Goal: Task Accomplishment & Management: Complete application form

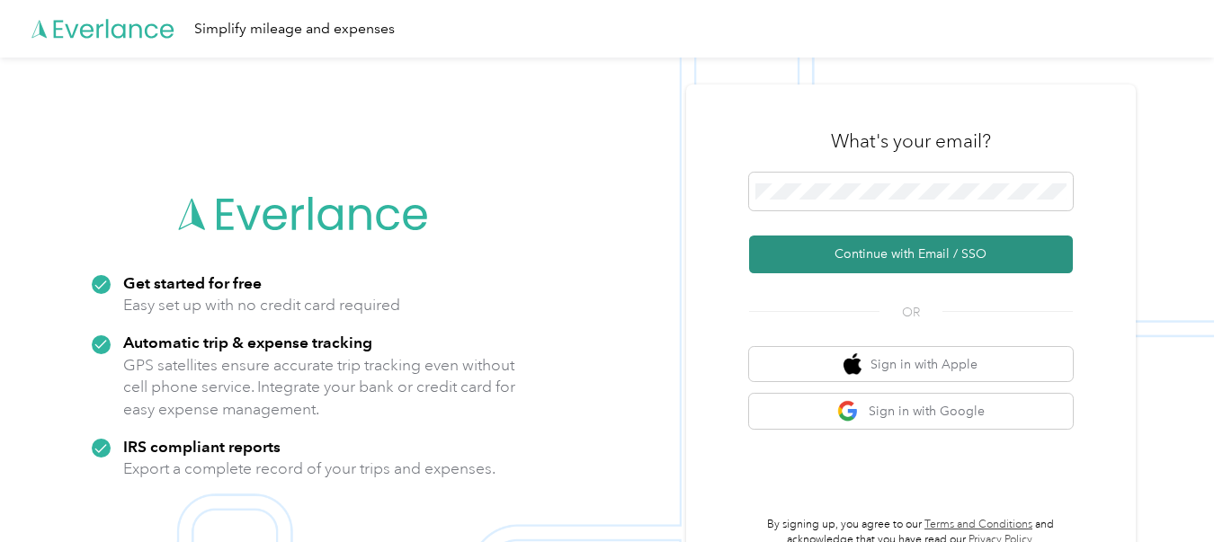
click at [897, 256] on button "Continue with Email / SSO" at bounding box center [911, 255] width 324 height 38
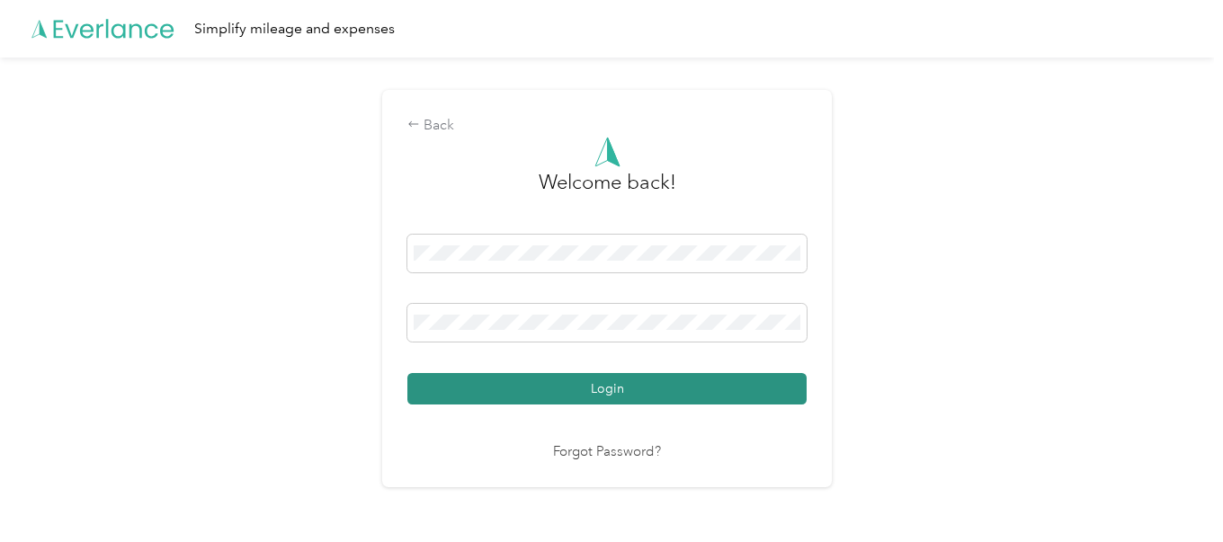
click at [745, 403] on button "Login" at bounding box center [606, 388] width 399 height 31
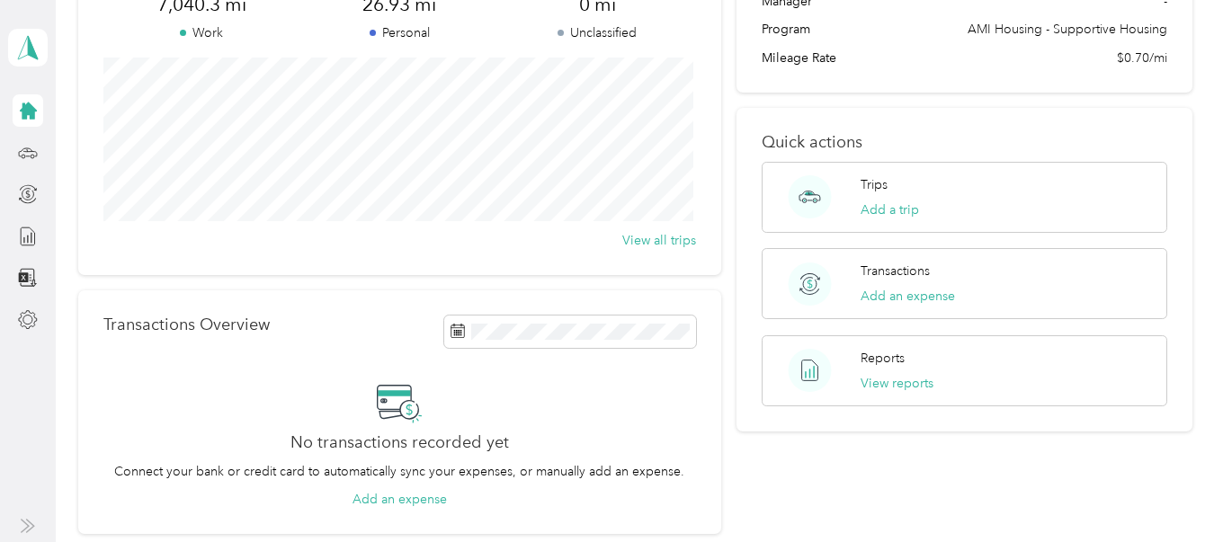
scroll to position [174, 0]
click at [883, 400] on div "Reports View reports" at bounding box center [964, 372] width 405 height 71
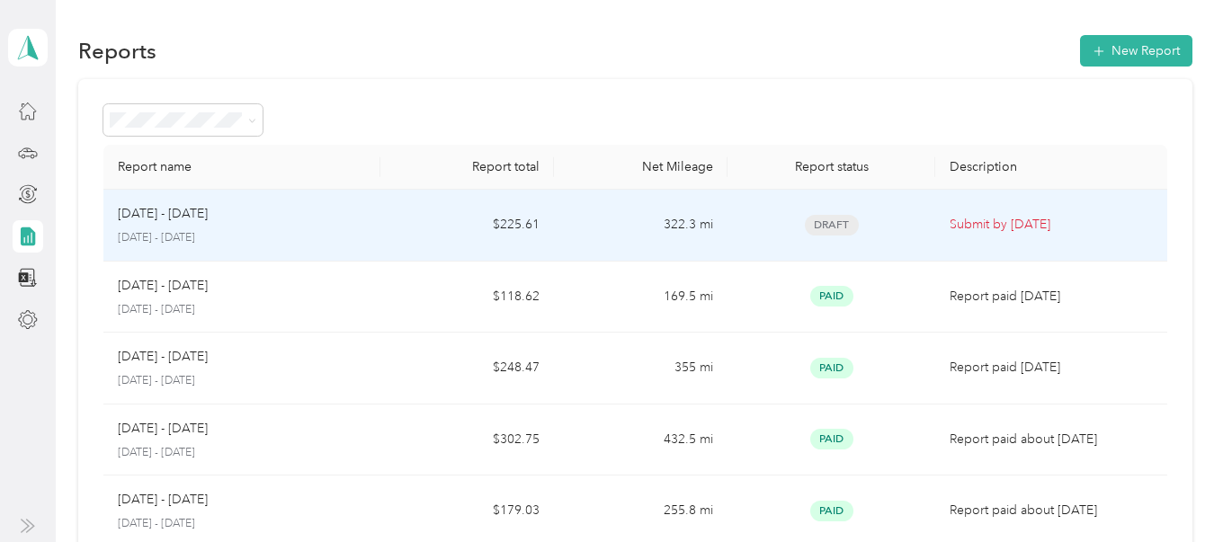
click at [972, 235] on p "Submit by [DATE]" at bounding box center [1051, 225] width 202 height 20
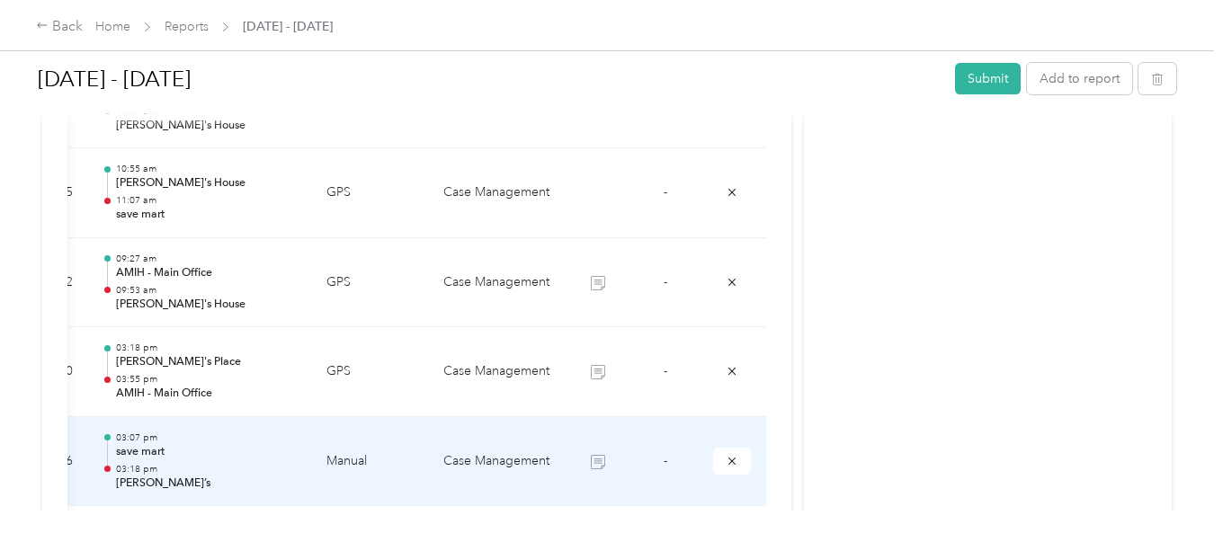
scroll to position [2145, 0]
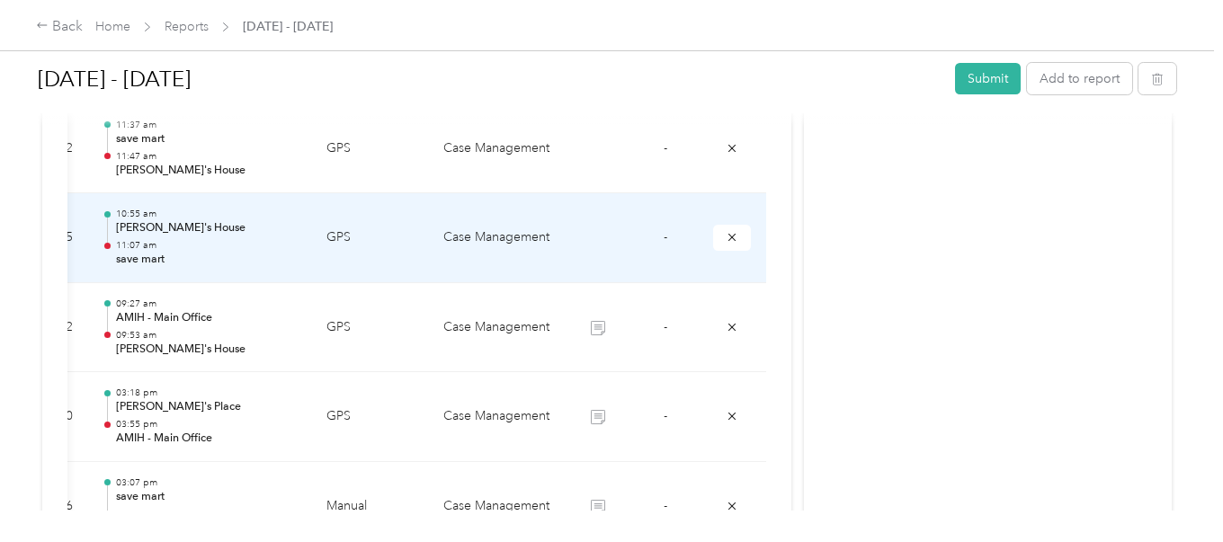
click at [614, 246] on td at bounding box center [597, 238] width 67 height 90
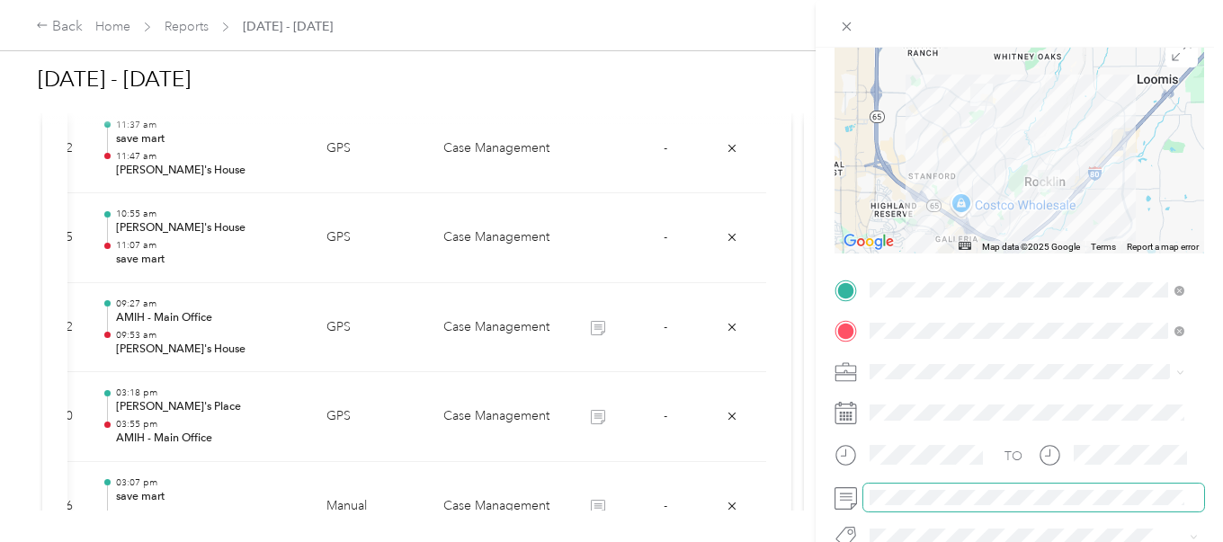
scroll to position [0, 0]
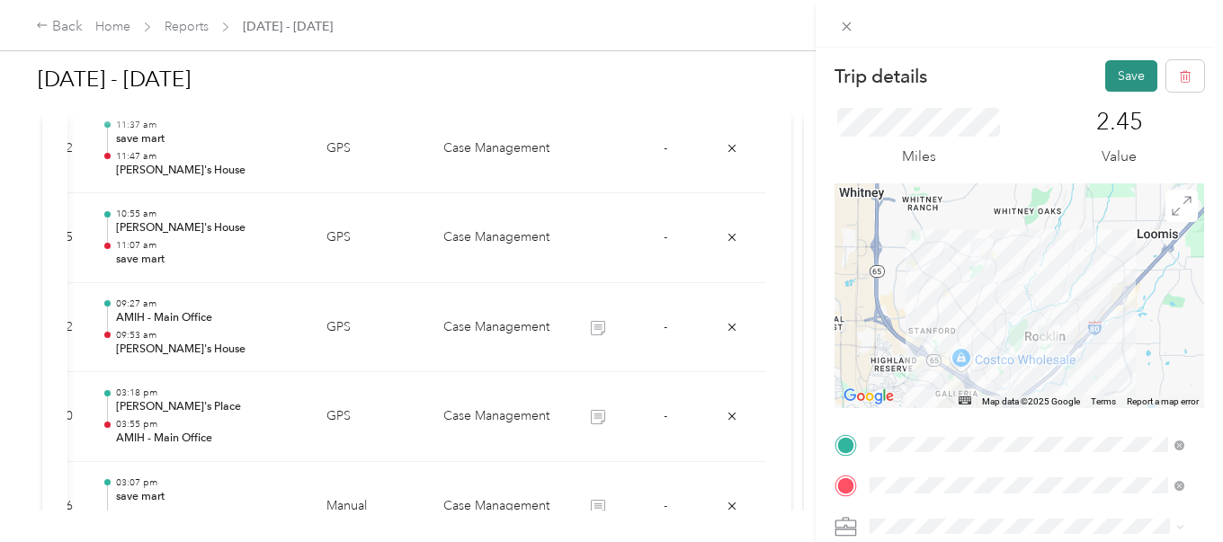
click at [1105, 77] on button "Save" at bounding box center [1131, 75] width 52 height 31
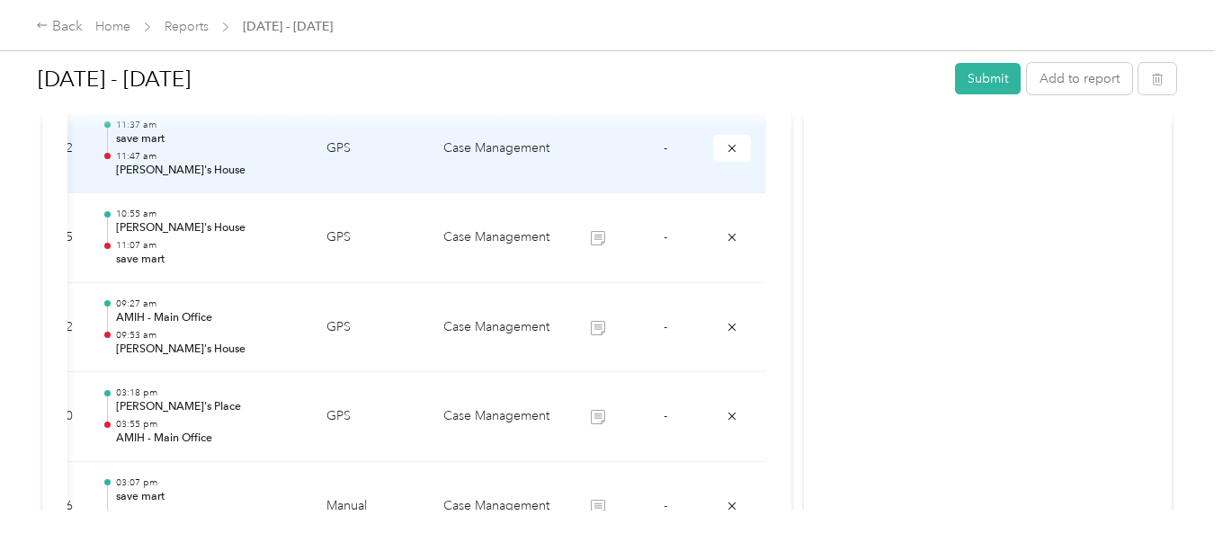
click at [641, 147] on td "-" at bounding box center [664, 149] width 67 height 90
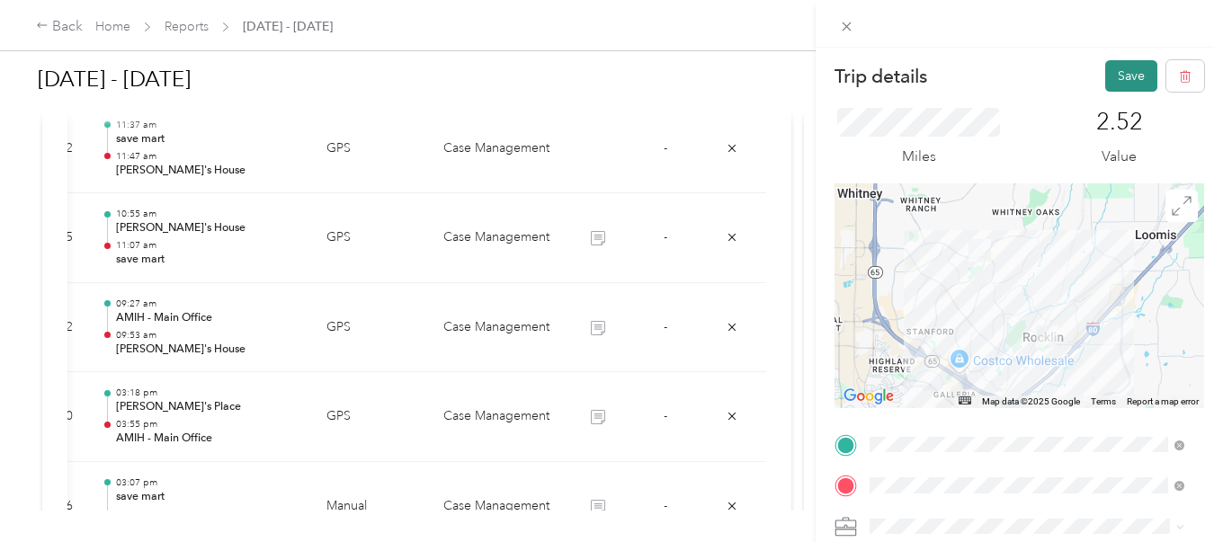
click at [1116, 79] on button "Save" at bounding box center [1131, 75] width 52 height 31
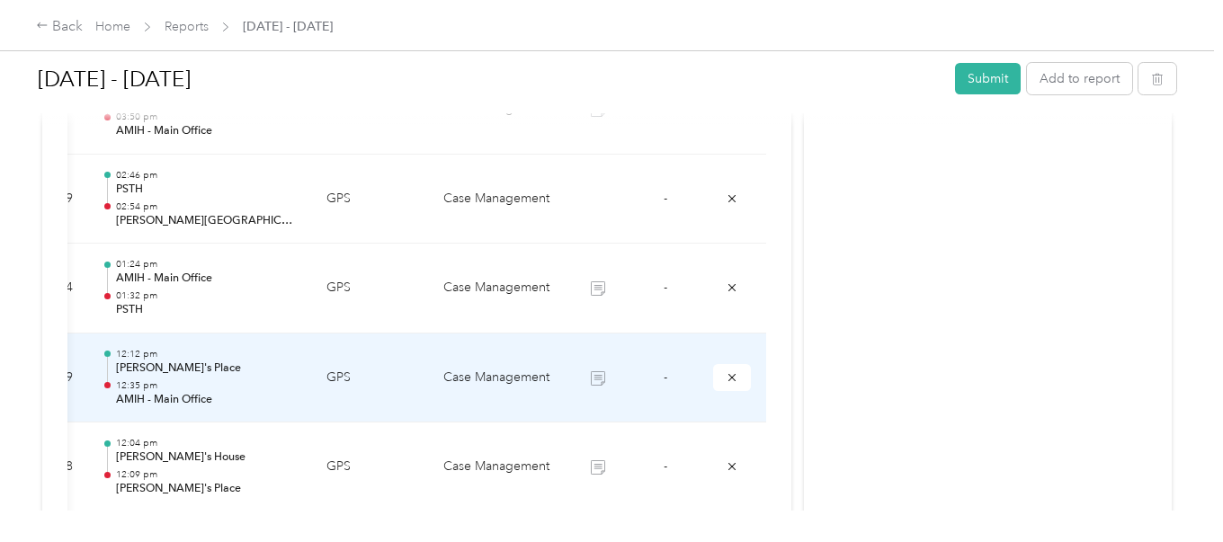
scroll to position [1695, 0]
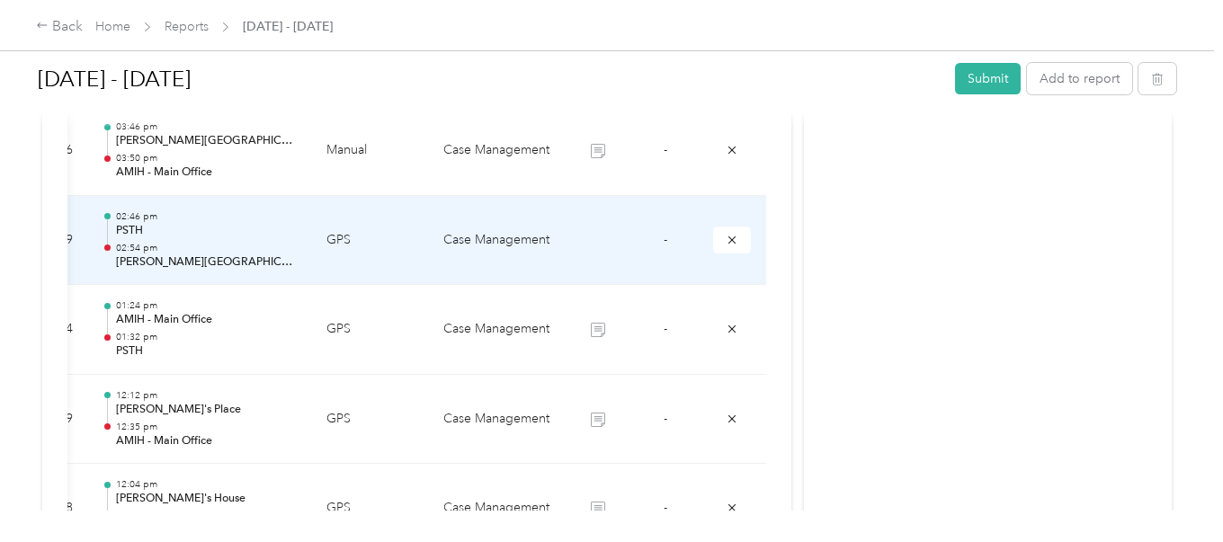
click at [594, 243] on td at bounding box center [597, 241] width 67 height 90
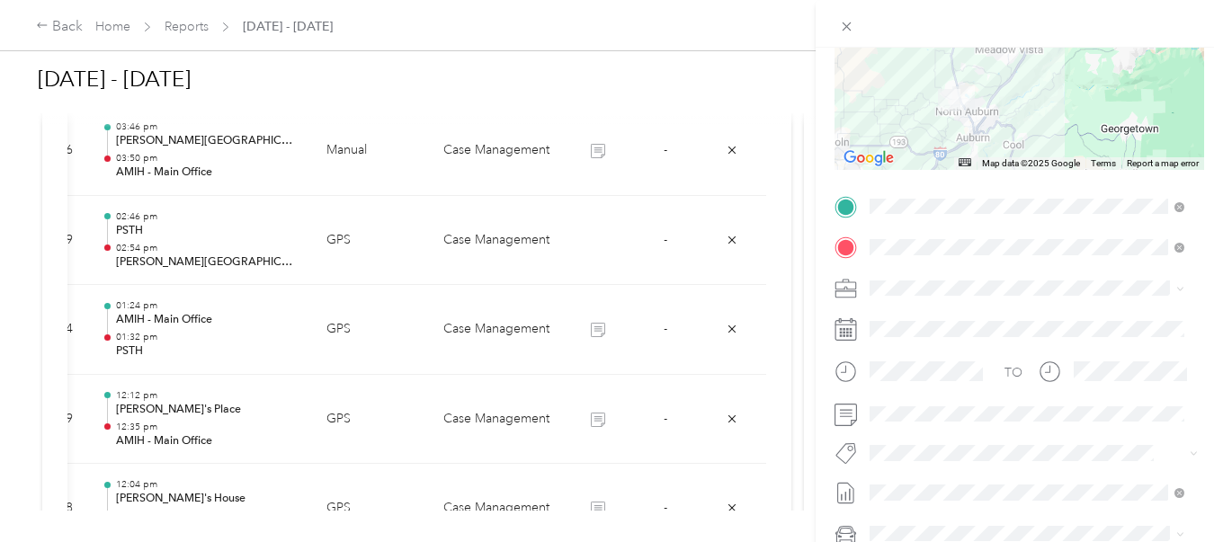
scroll to position [270, 0]
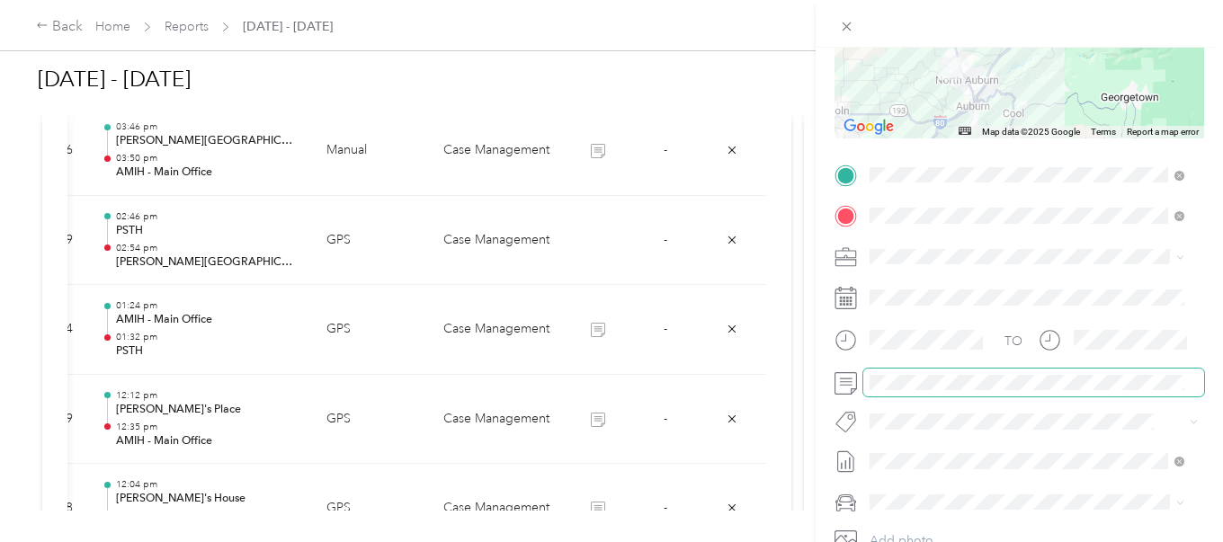
click at [941, 372] on span at bounding box center [1033, 383] width 341 height 29
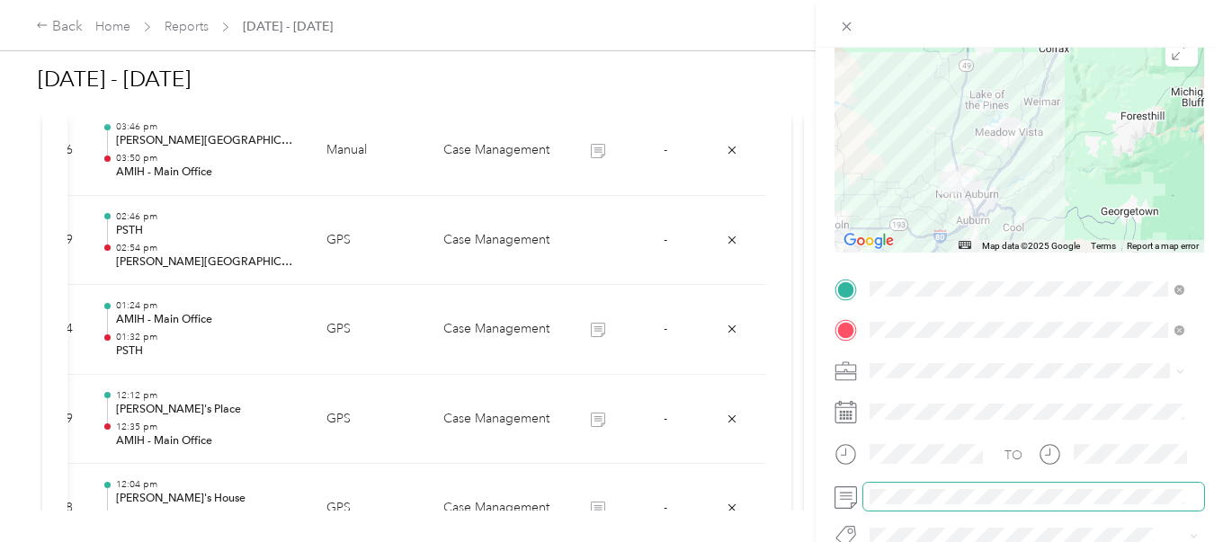
scroll to position [0, 0]
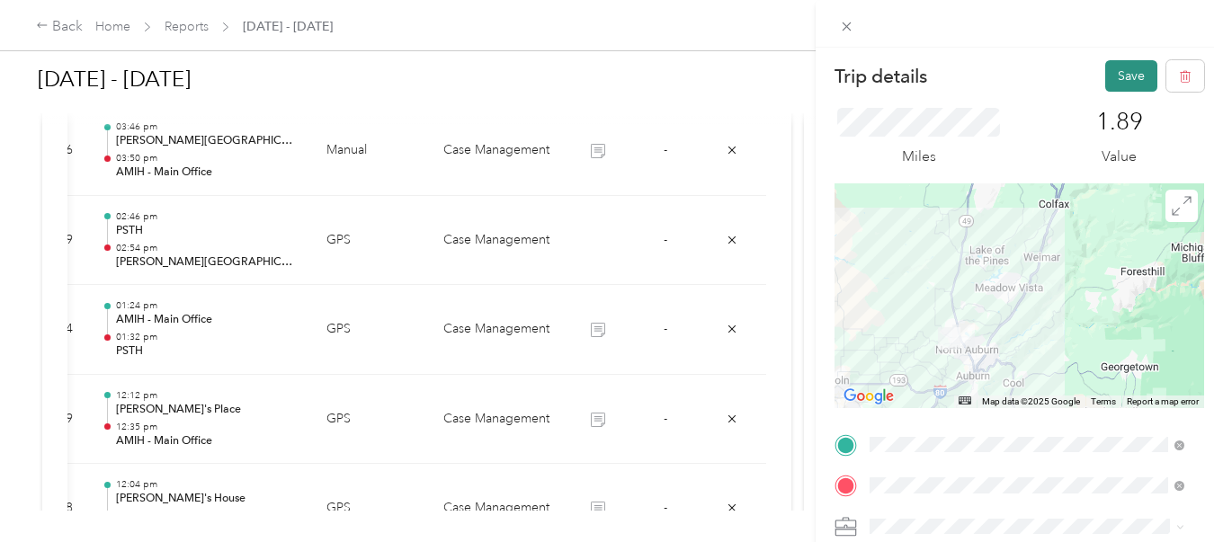
click at [1123, 67] on button "Save" at bounding box center [1131, 75] width 52 height 31
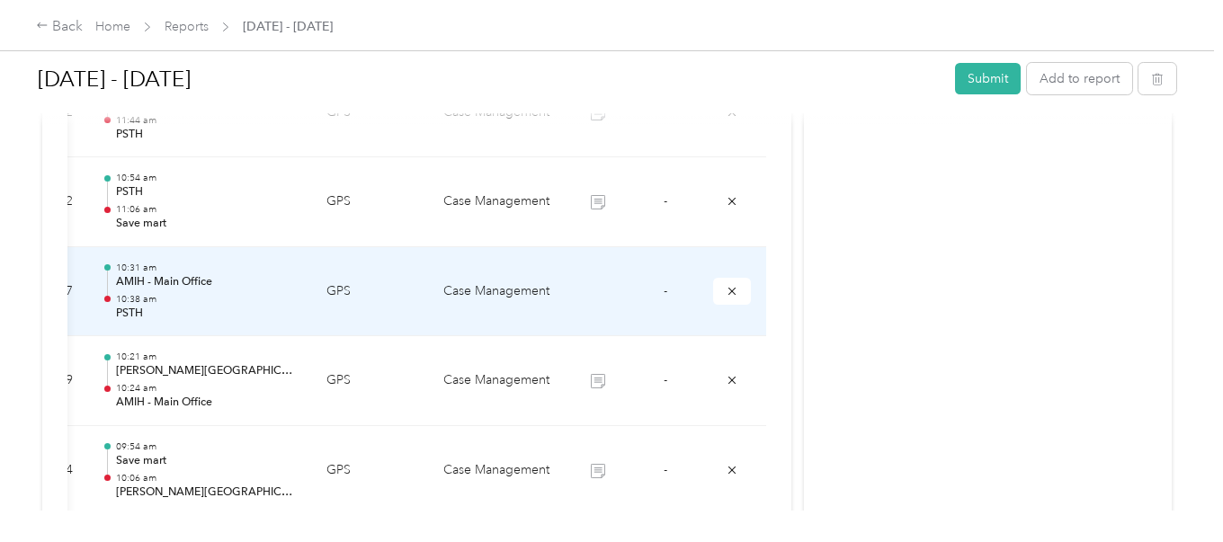
scroll to position [1066, 0]
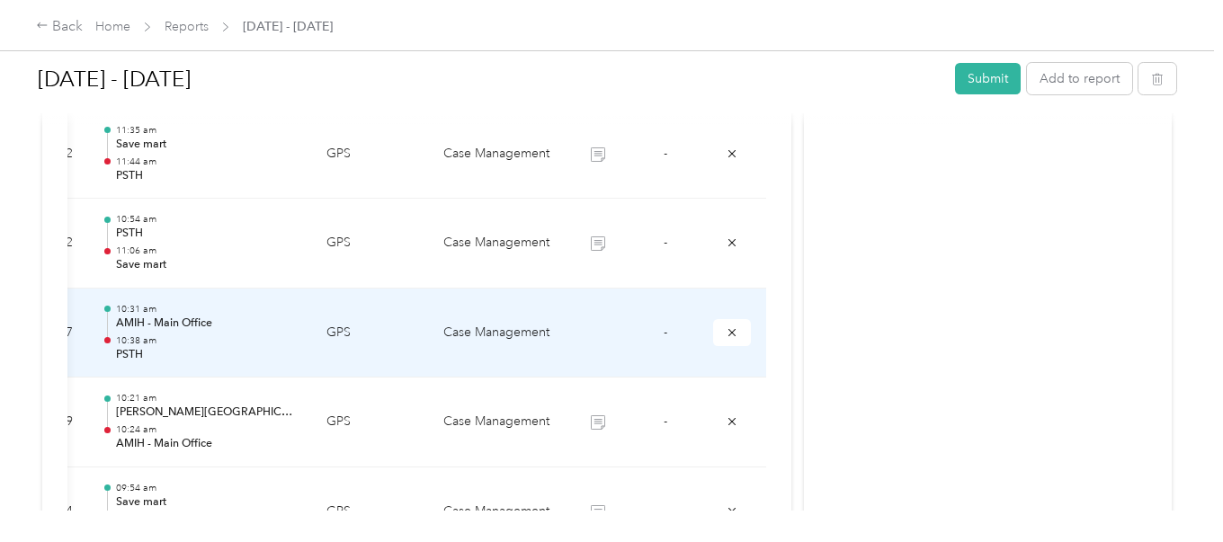
click at [574, 328] on td at bounding box center [597, 334] width 67 height 90
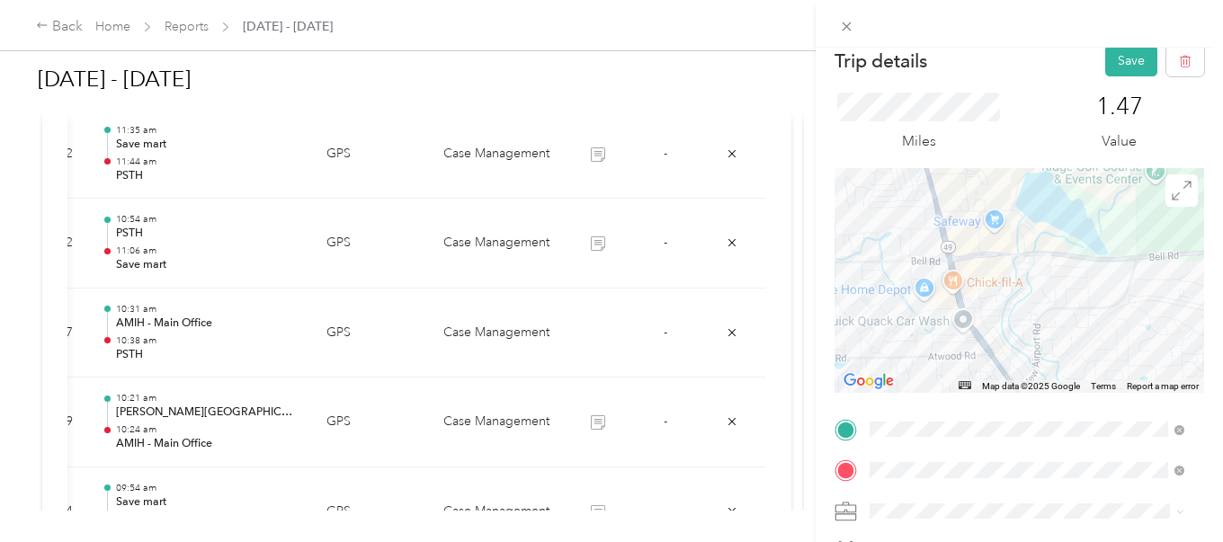
scroll to position [0, 0]
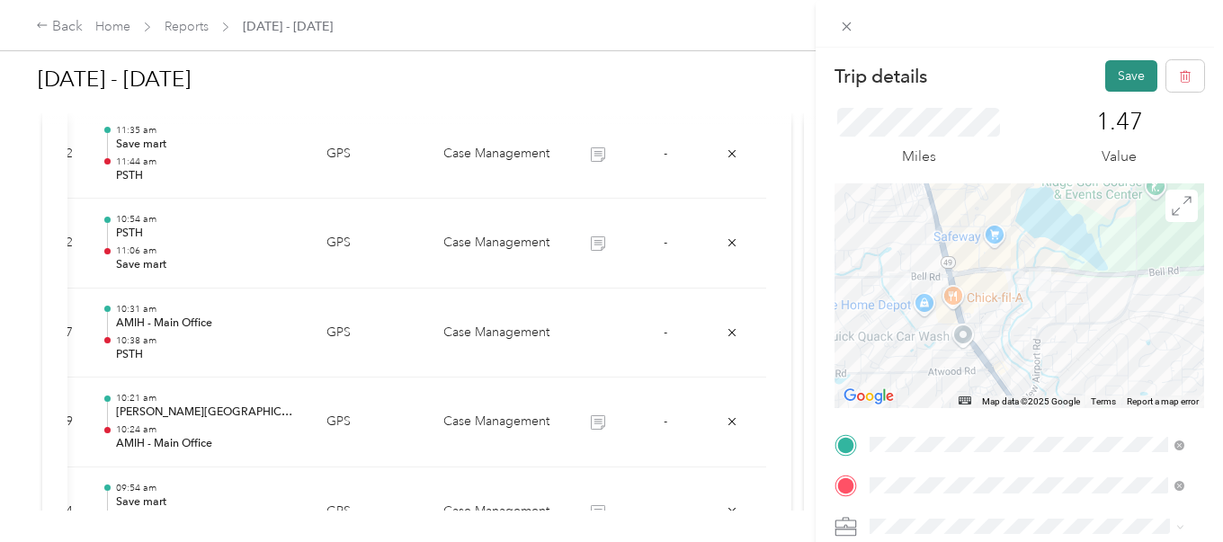
click at [1122, 76] on button "Save" at bounding box center [1131, 75] width 52 height 31
